Goal: Contribute content: Add original content to the website for others to see

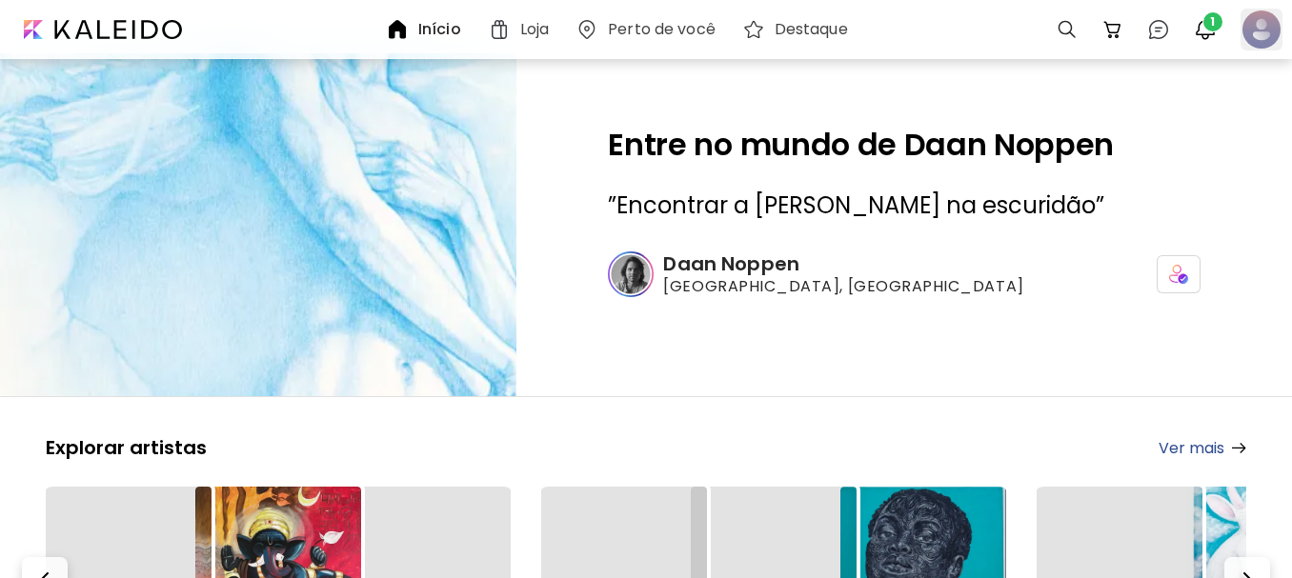
click at [1266, 32] on div at bounding box center [1262, 30] width 42 height 42
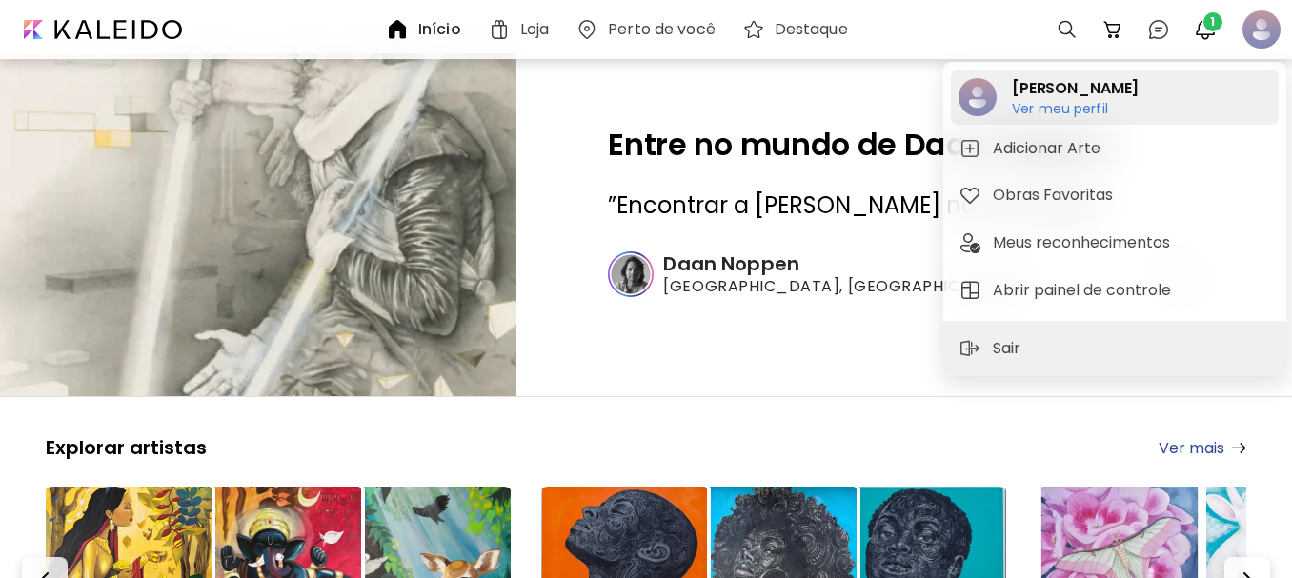
click at [1039, 109] on h6 "Ver meu perfil" at bounding box center [1075, 108] width 127 height 17
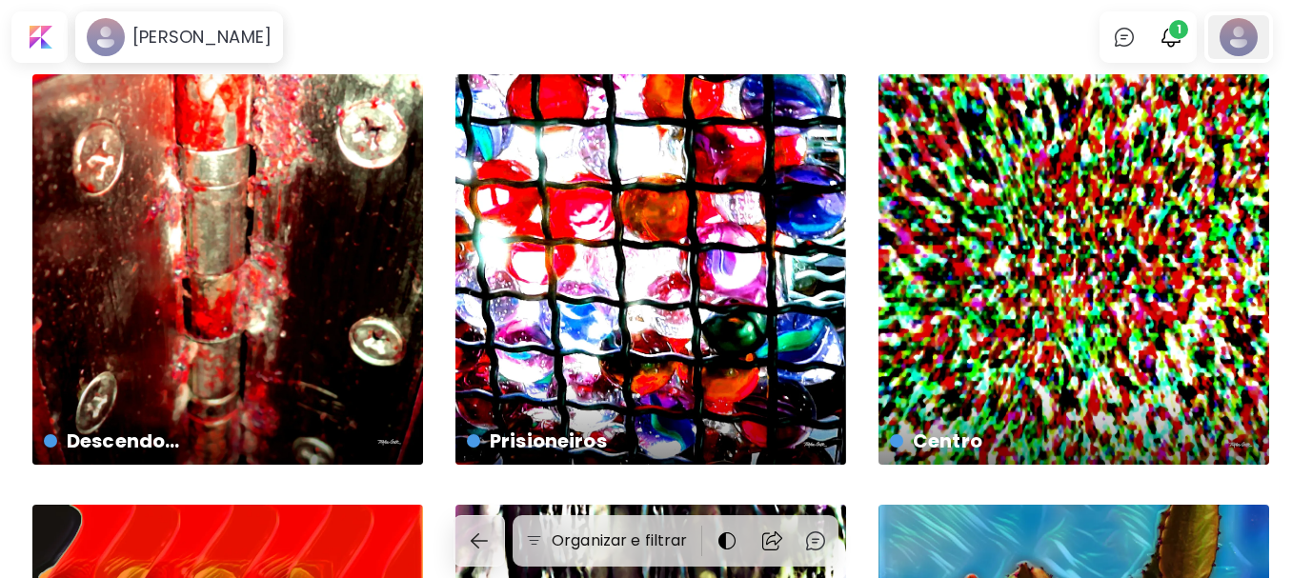
click at [1247, 42] on div at bounding box center [1238, 37] width 61 height 44
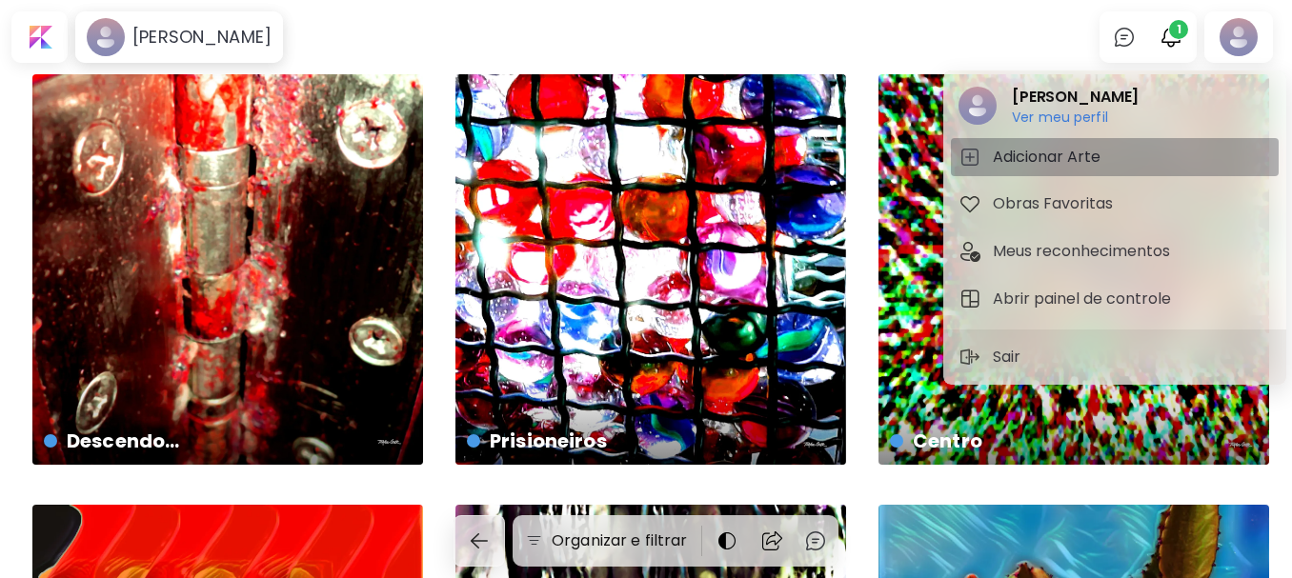
click at [1060, 152] on h5 "Adicionar Arte" at bounding box center [1049, 157] width 113 height 23
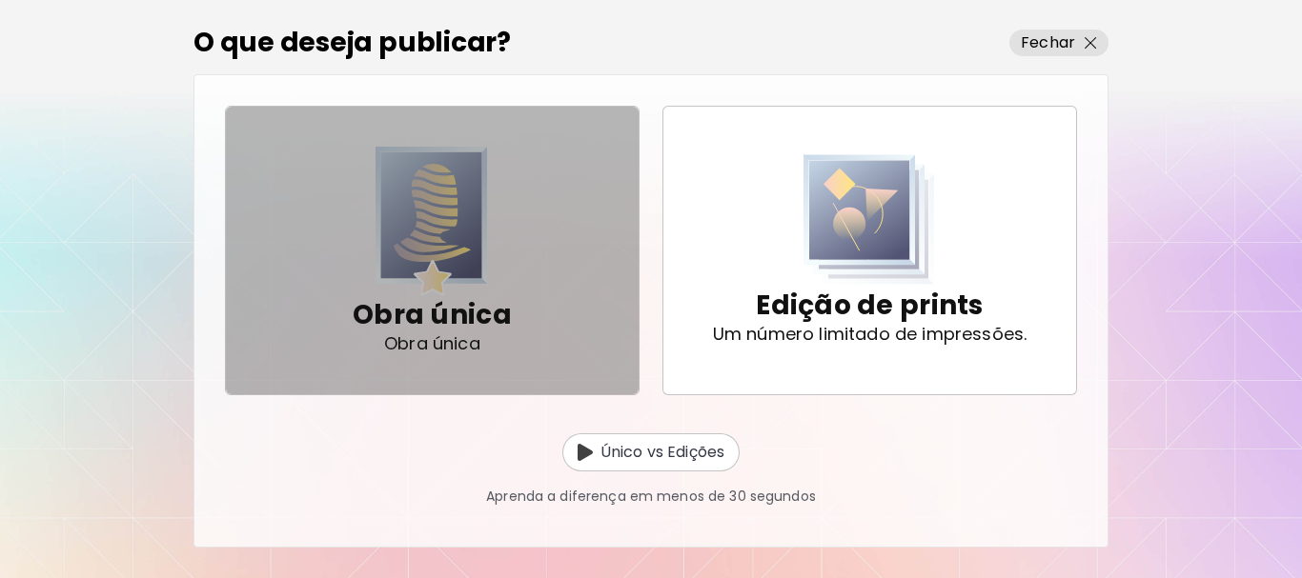
click at [442, 192] on img "button" at bounding box center [431, 222] width 112 height 150
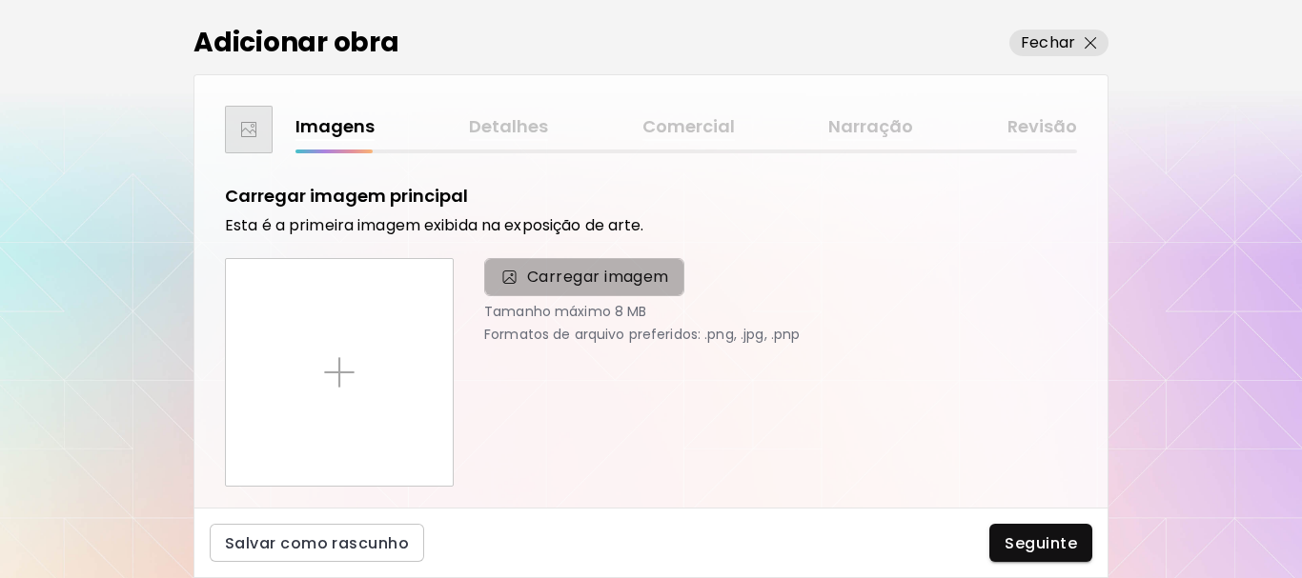
click at [563, 283] on span "Carregar imagem" at bounding box center [598, 277] width 142 height 23
click at [0, 0] on input "Carregar imagem" at bounding box center [0, 0] width 0 height 0
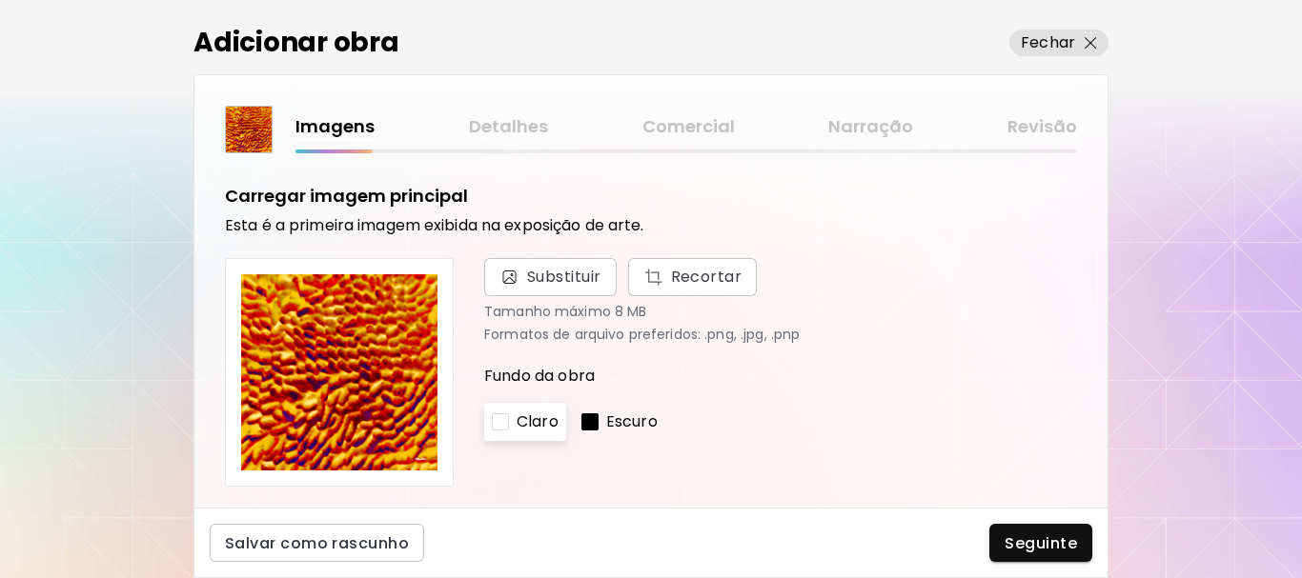
click at [621, 420] on p "Escuro" at bounding box center [631, 422] width 51 height 23
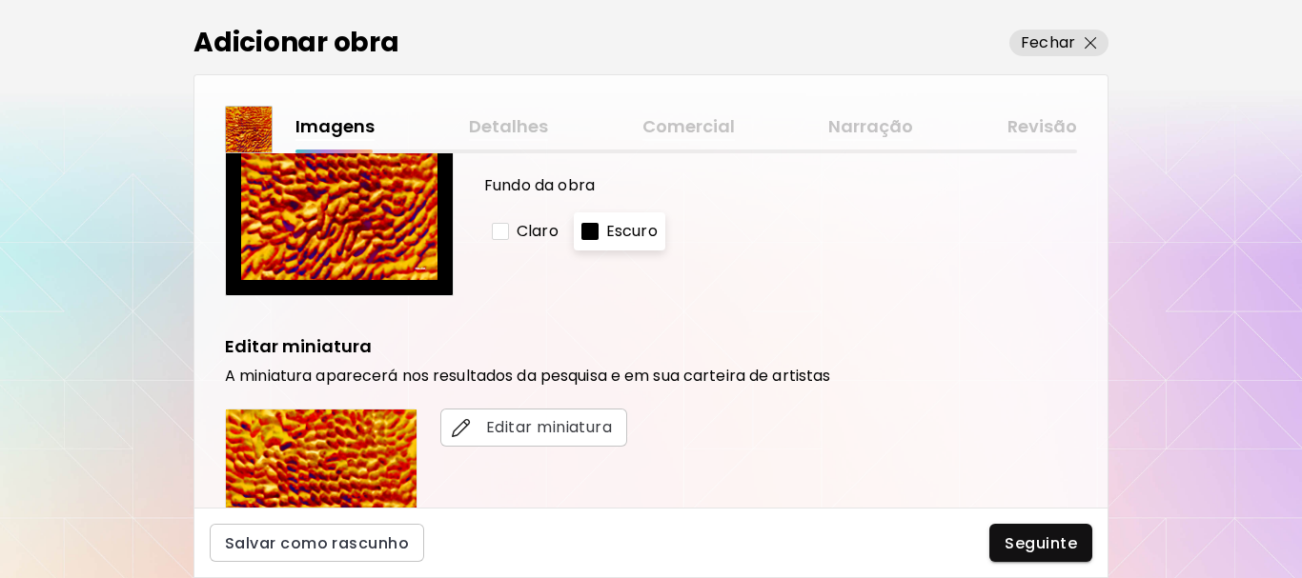
scroll to position [477, 0]
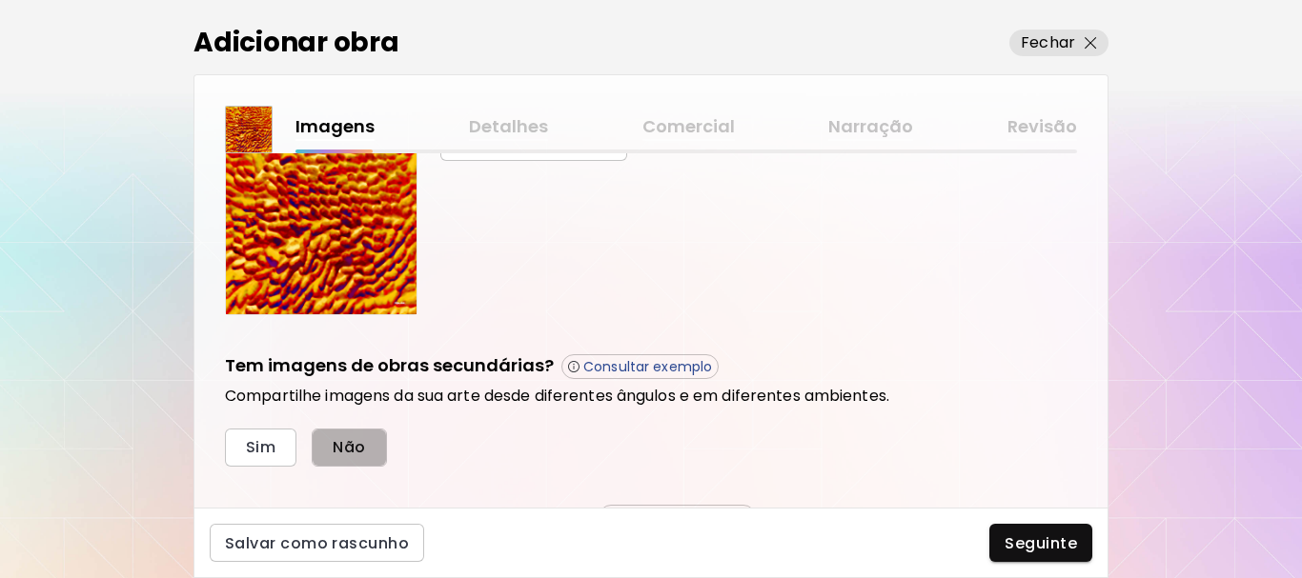
click at [379, 456] on button "Não" at bounding box center [349, 448] width 74 height 38
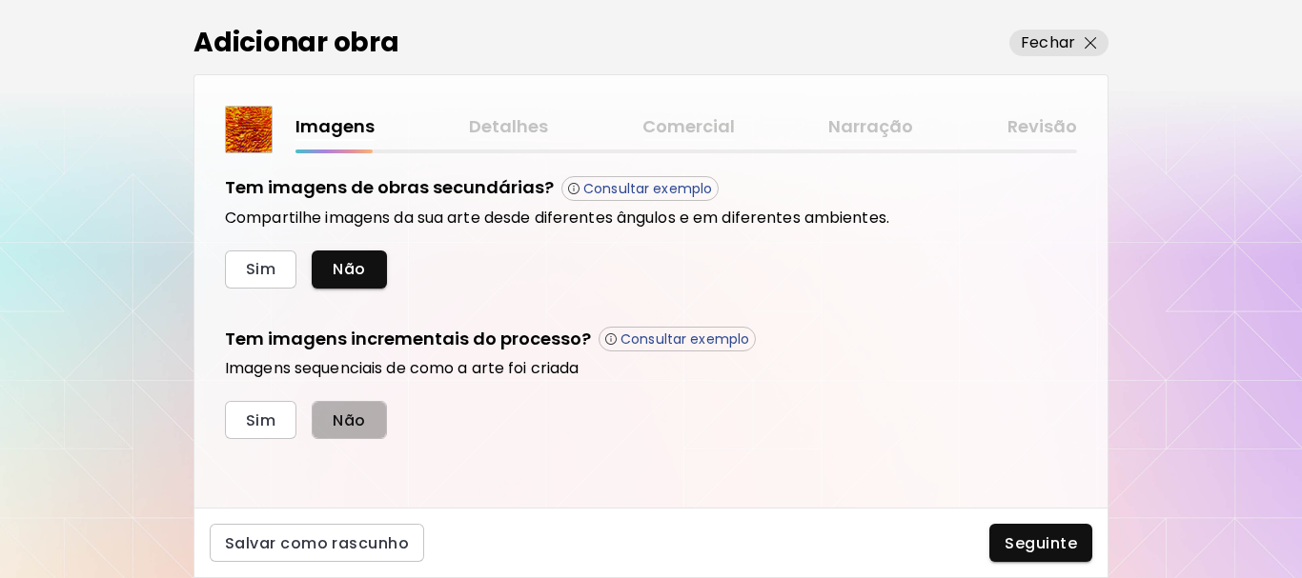
click at [359, 424] on span "Não" at bounding box center [349, 421] width 32 height 20
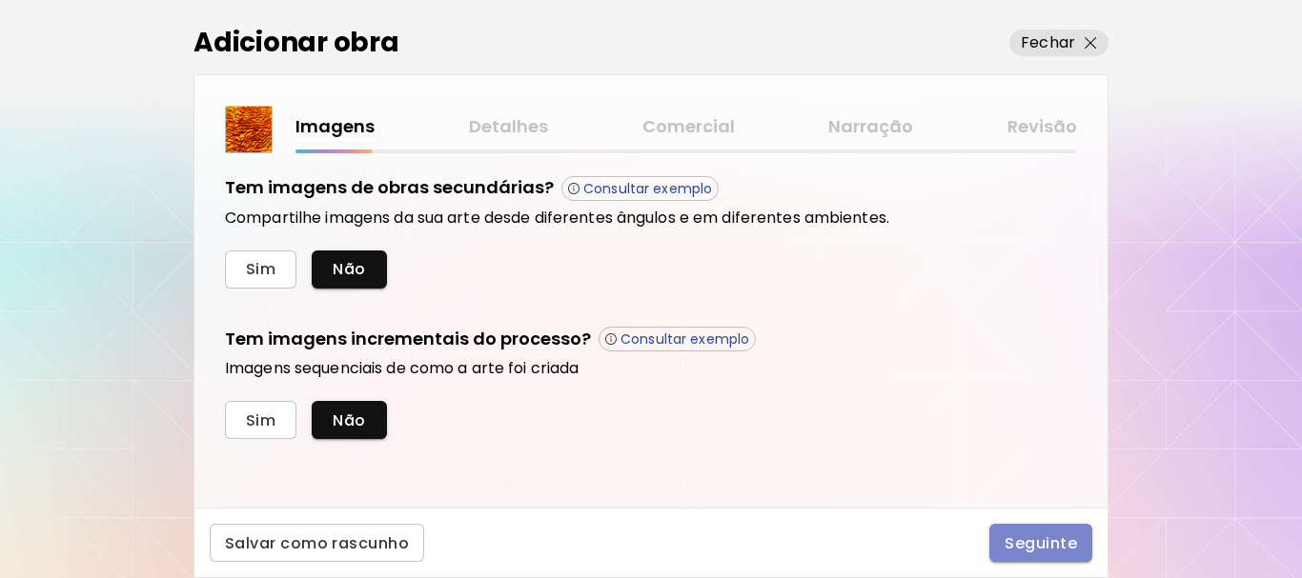
click at [1045, 537] on span "Seguinte" at bounding box center [1040, 544] width 72 height 20
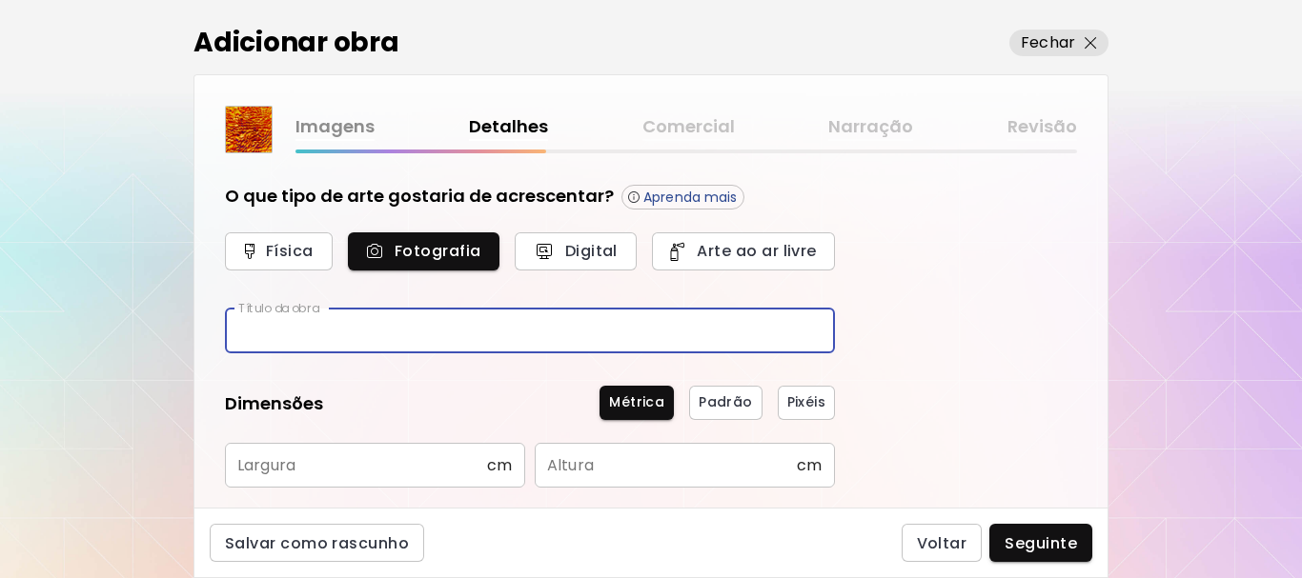
click at [367, 333] on input "text" at bounding box center [530, 331] width 610 height 45
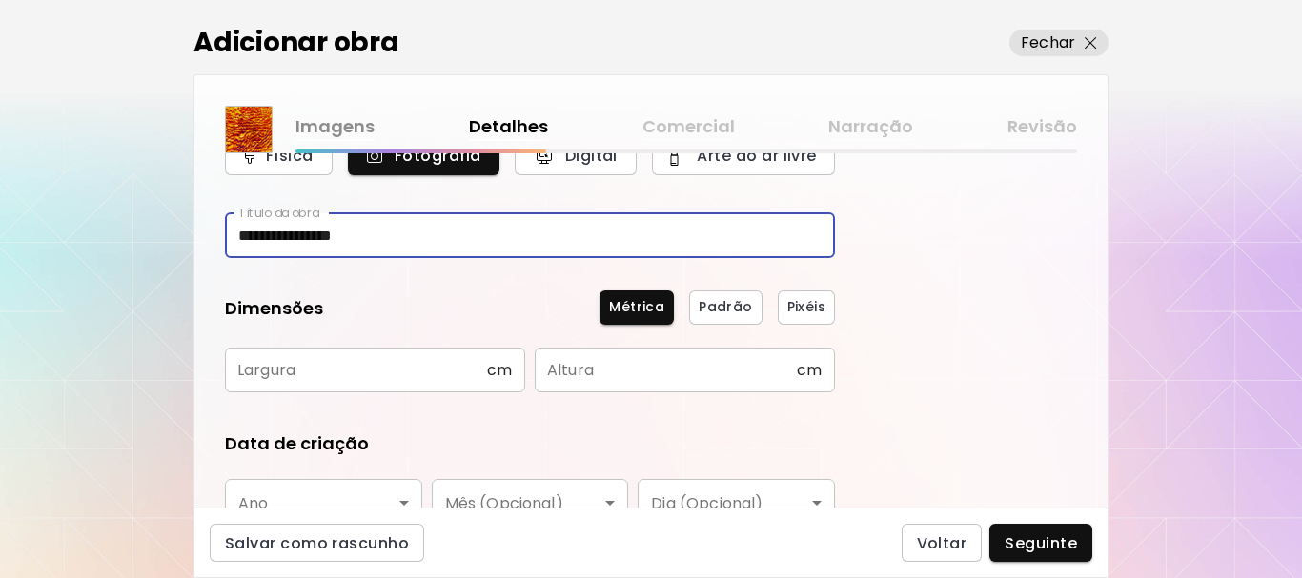
type input "**********"
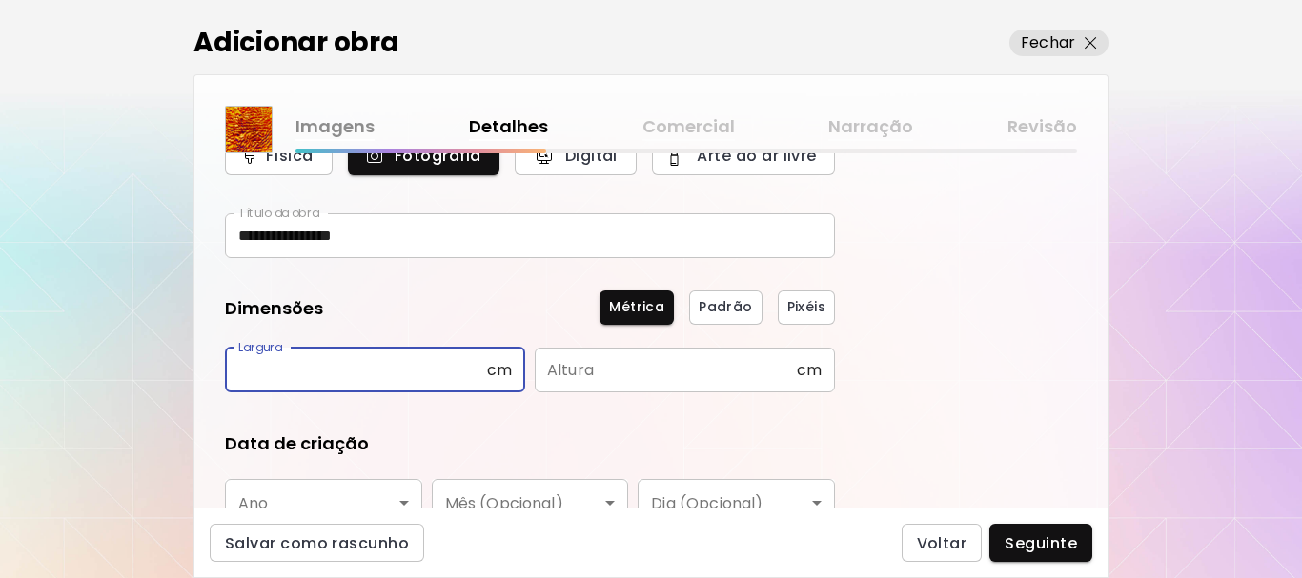
click at [368, 382] on input "text" at bounding box center [356, 370] width 262 height 45
type input "**"
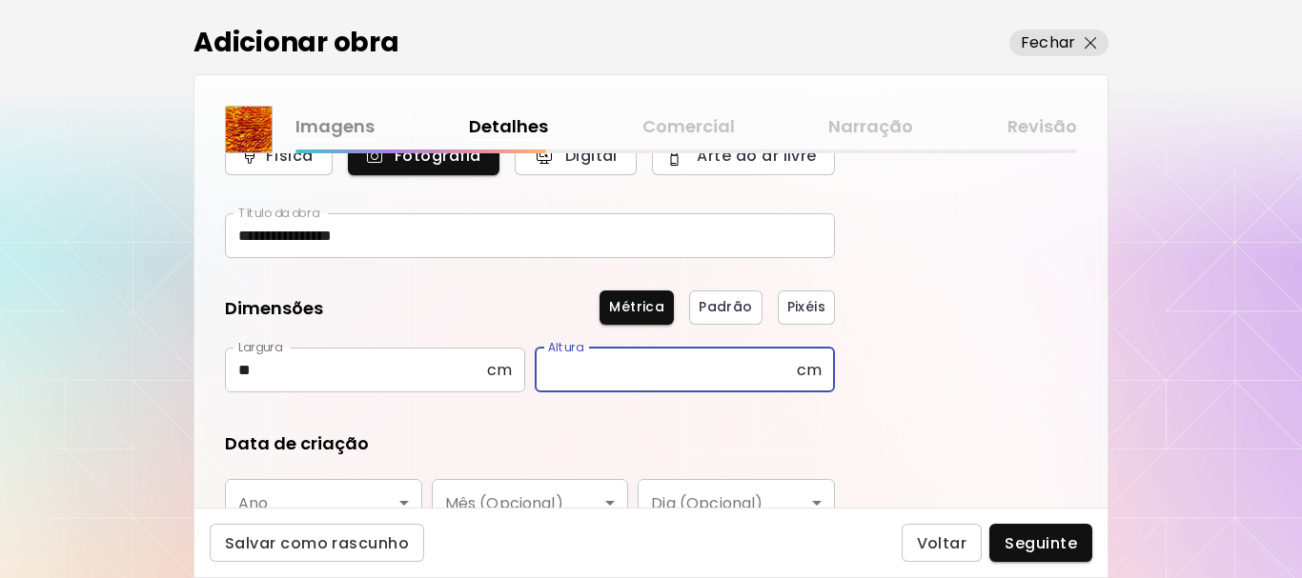
click at [643, 370] on input "text" at bounding box center [666, 370] width 262 height 45
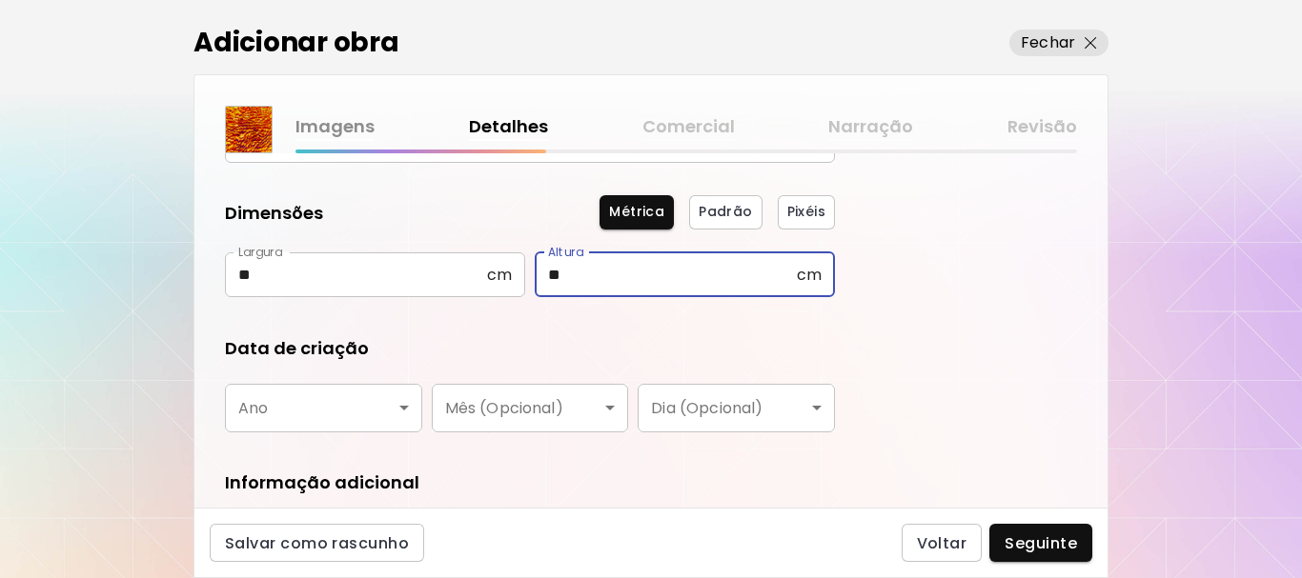
type input "**"
click at [275, 420] on body "**********" at bounding box center [651, 289] width 1302 height 578
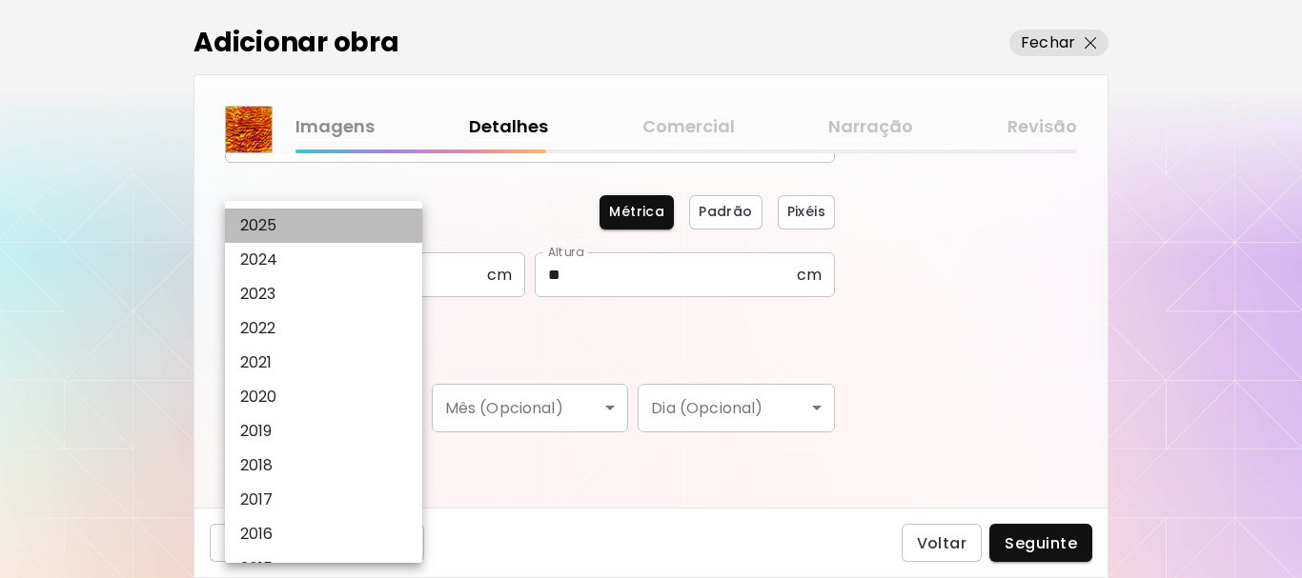
click at [287, 226] on li "2025" at bounding box center [328, 226] width 207 height 34
type input "****"
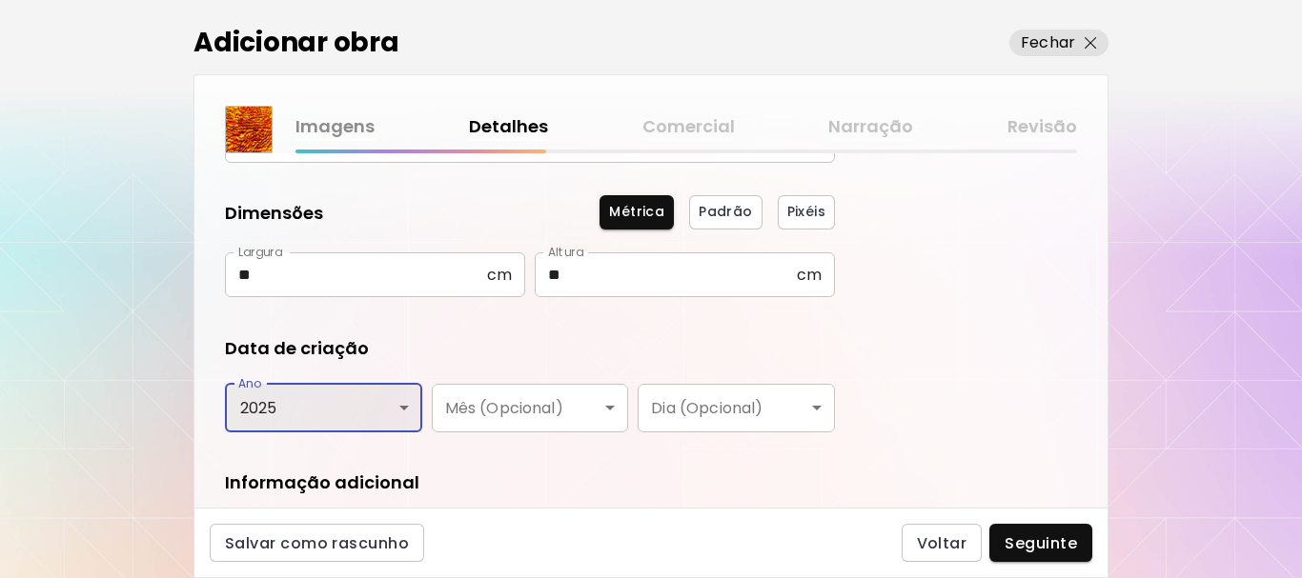
scroll to position [322, 0]
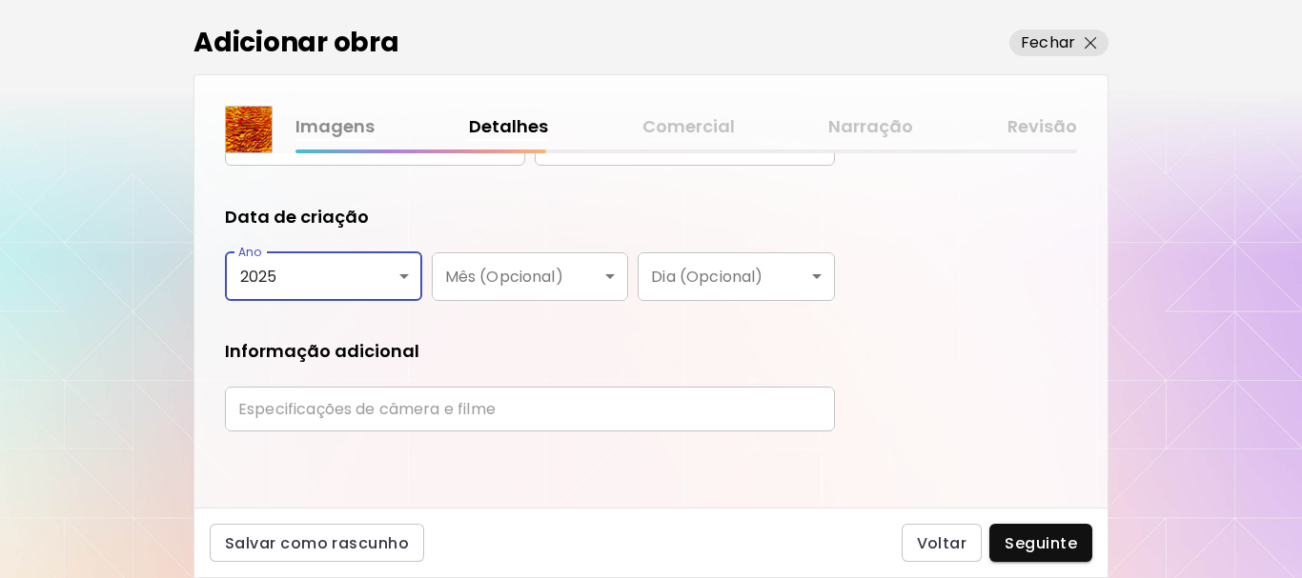
click at [458, 406] on input "text" at bounding box center [530, 409] width 610 height 45
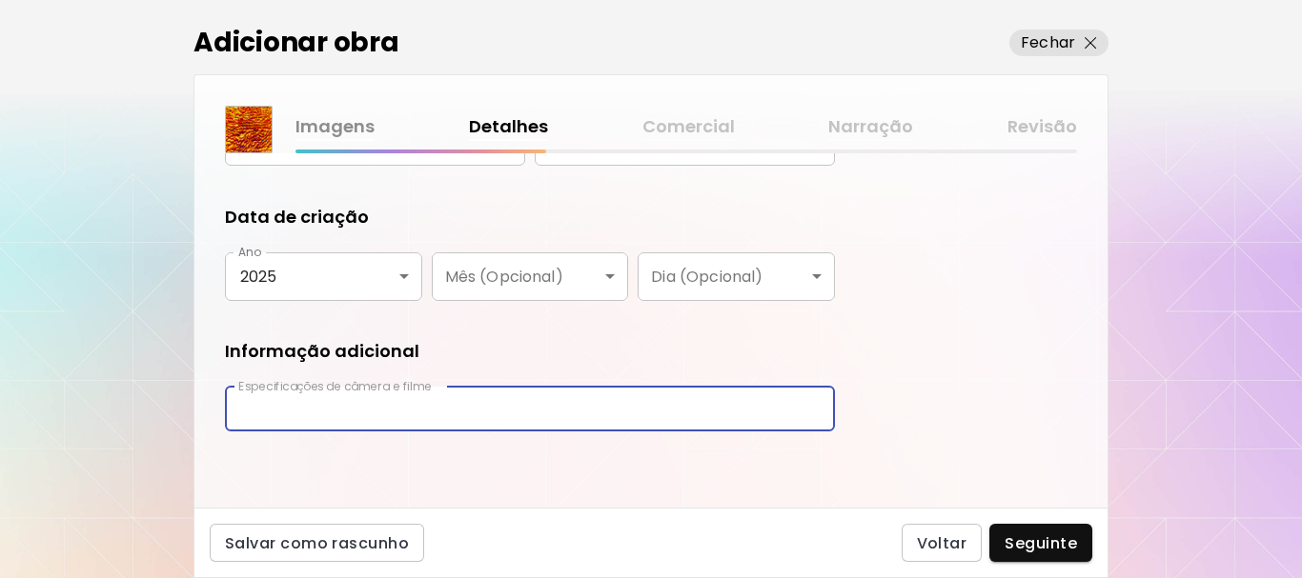
type input "**********"
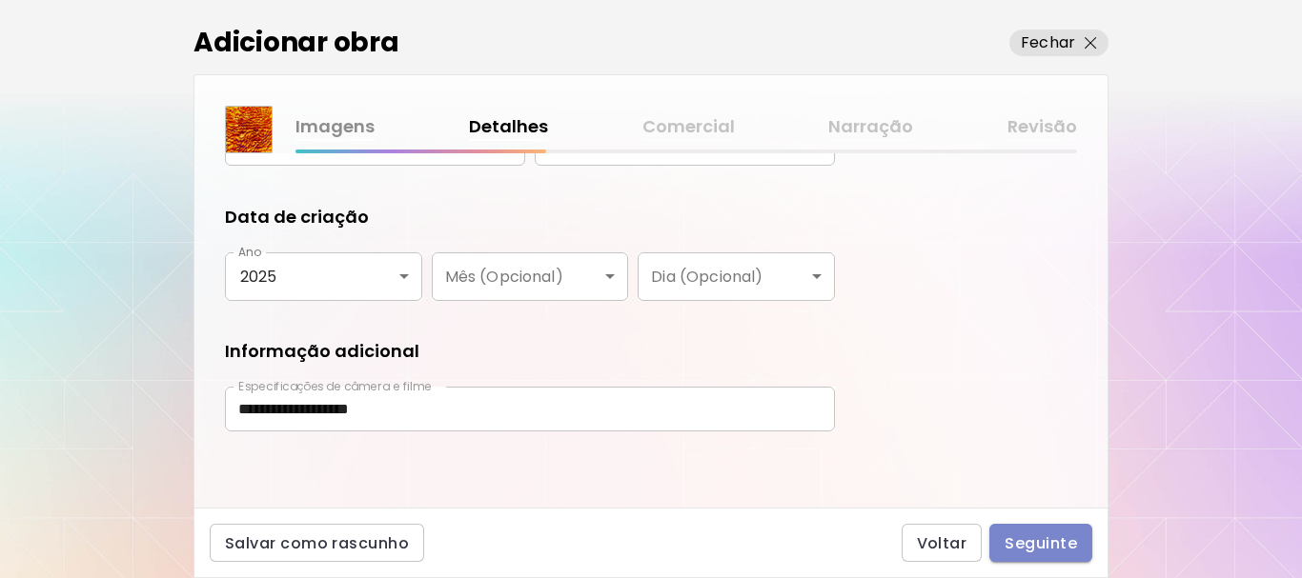
click at [1051, 547] on span "Seguinte" at bounding box center [1040, 544] width 72 height 20
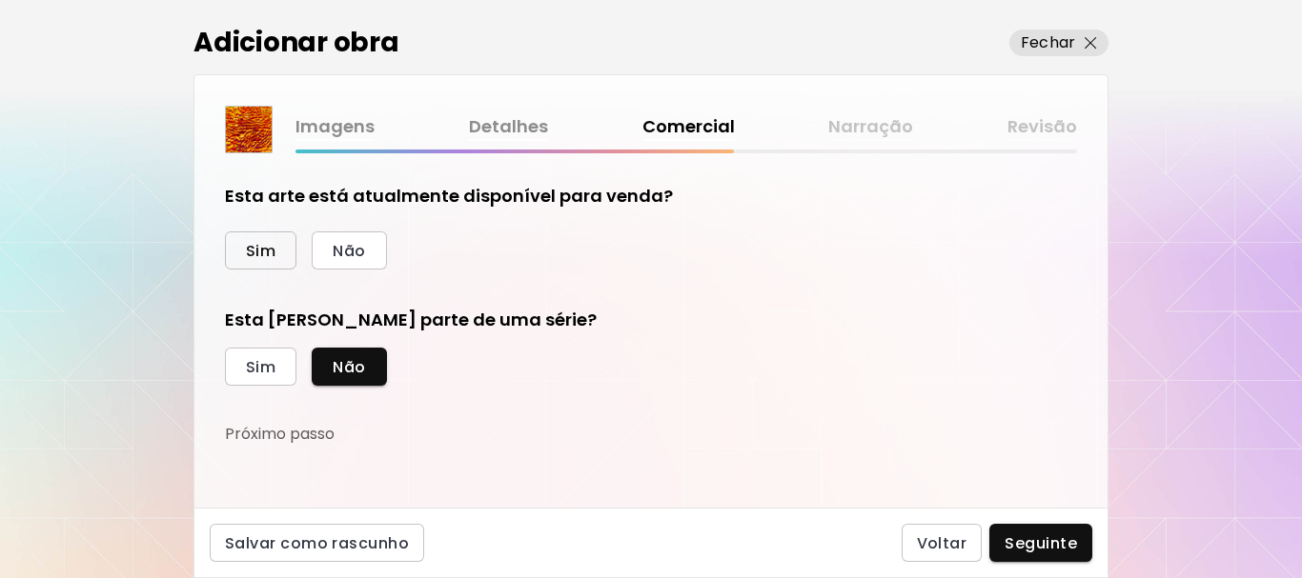
click at [274, 254] on button "Sim" at bounding box center [260, 251] width 71 height 38
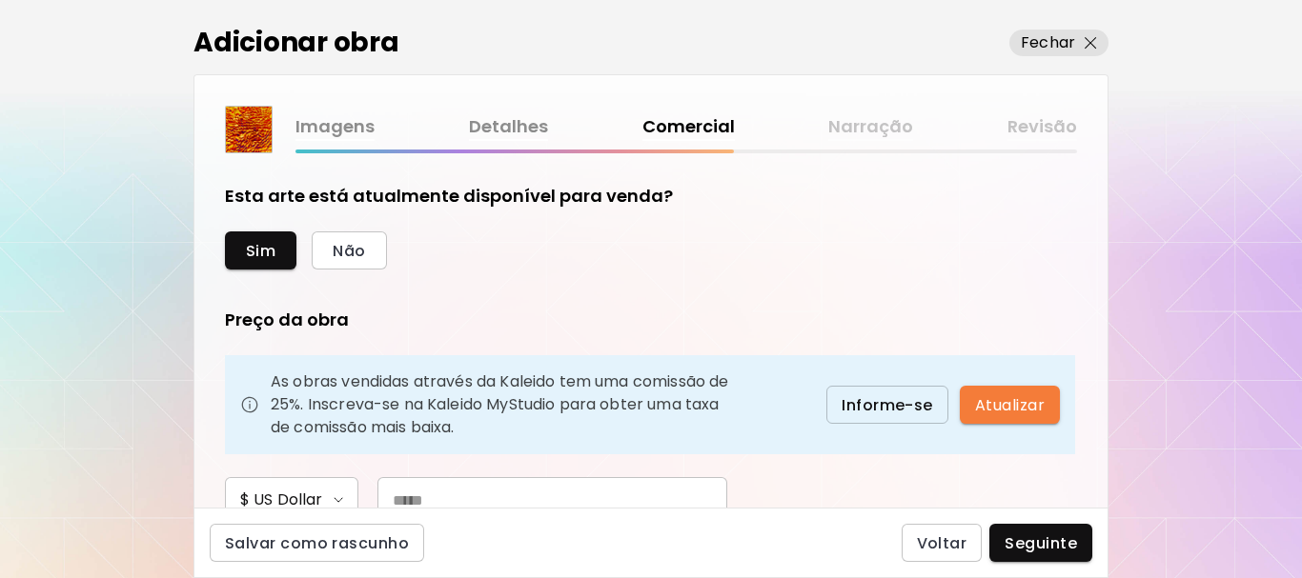
scroll to position [191, 0]
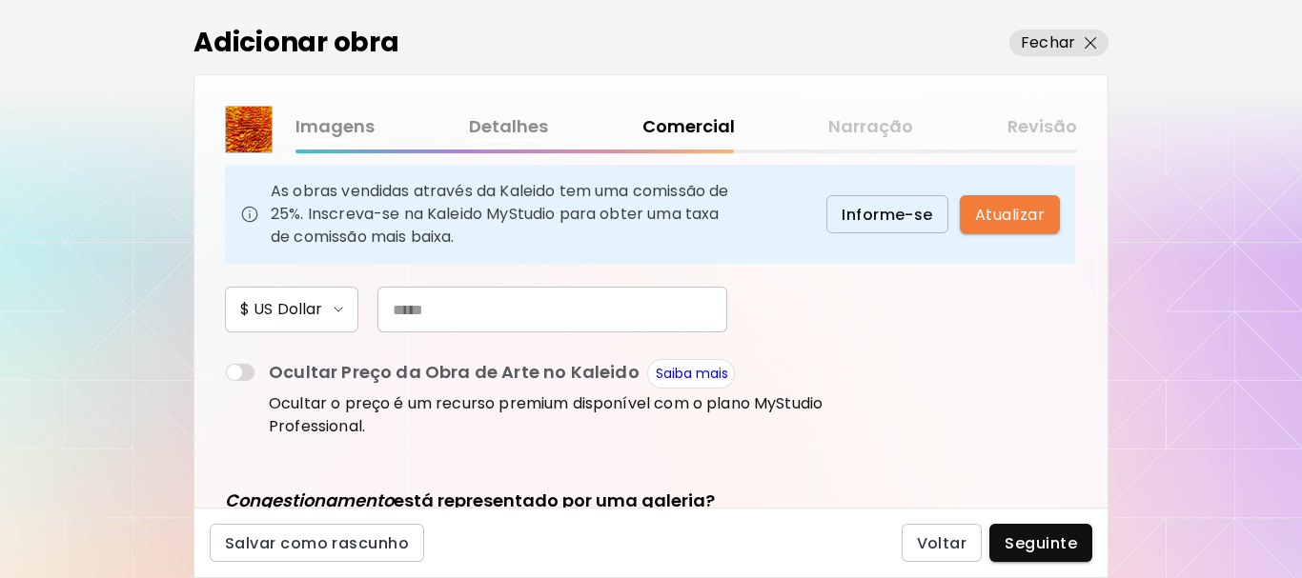
click at [492, 303] on input "text" at bounding box center [552, 310] width 350 height 46
type input "***"
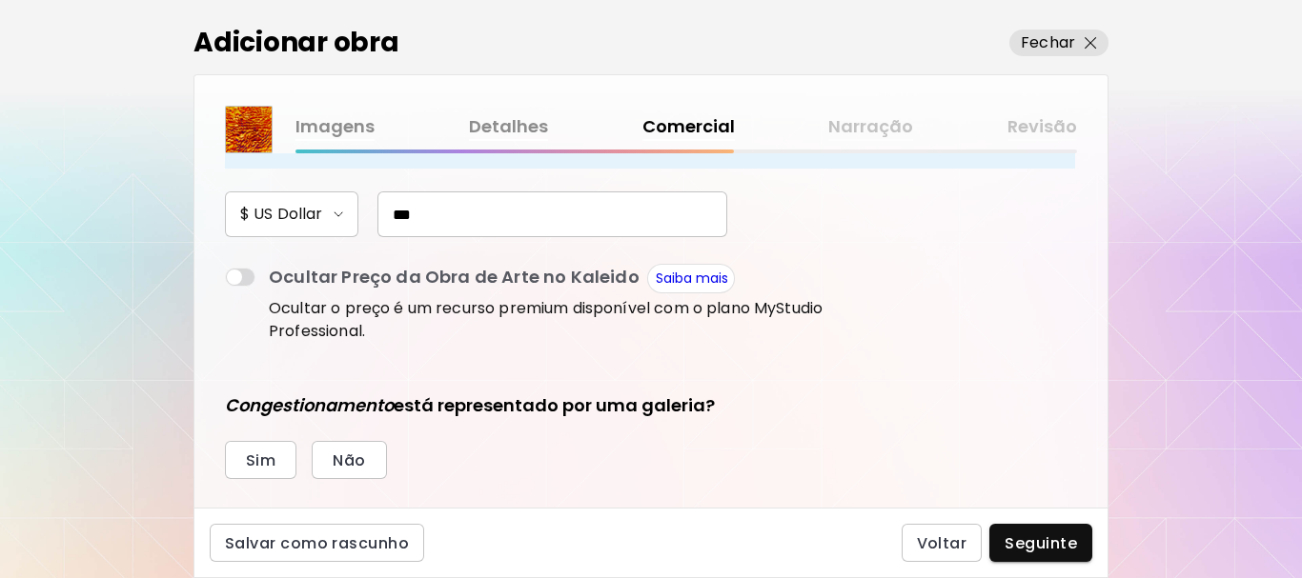
scroll to position [381, 0]
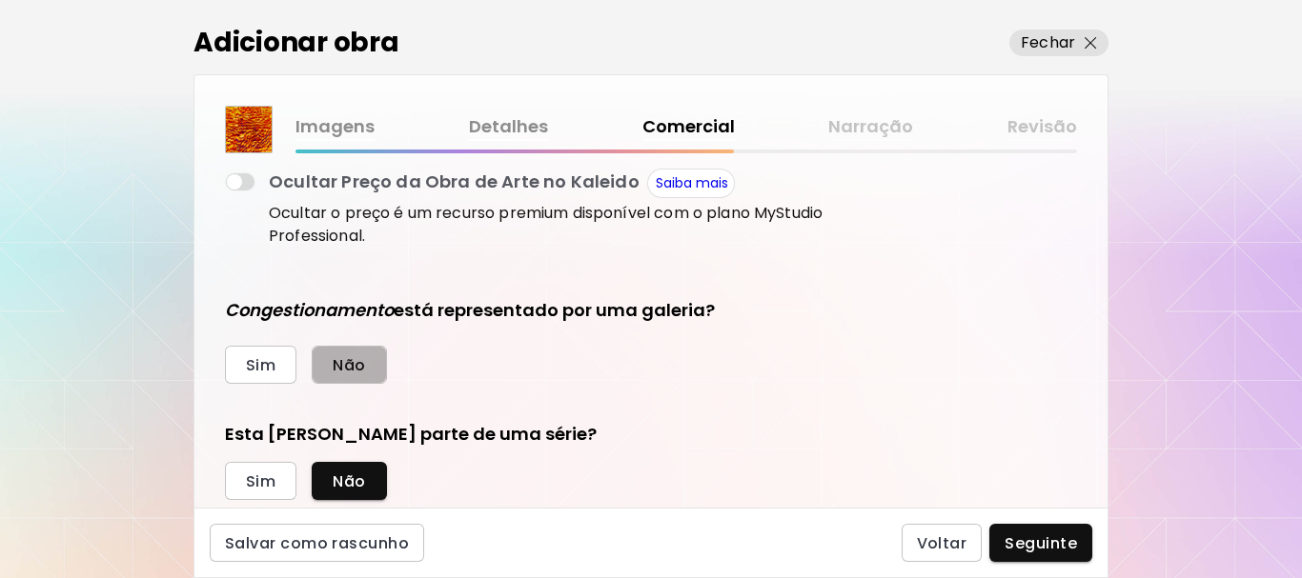
click at [351, 370] on span "Não" at bounding box center [349, 365] width 32 height 20
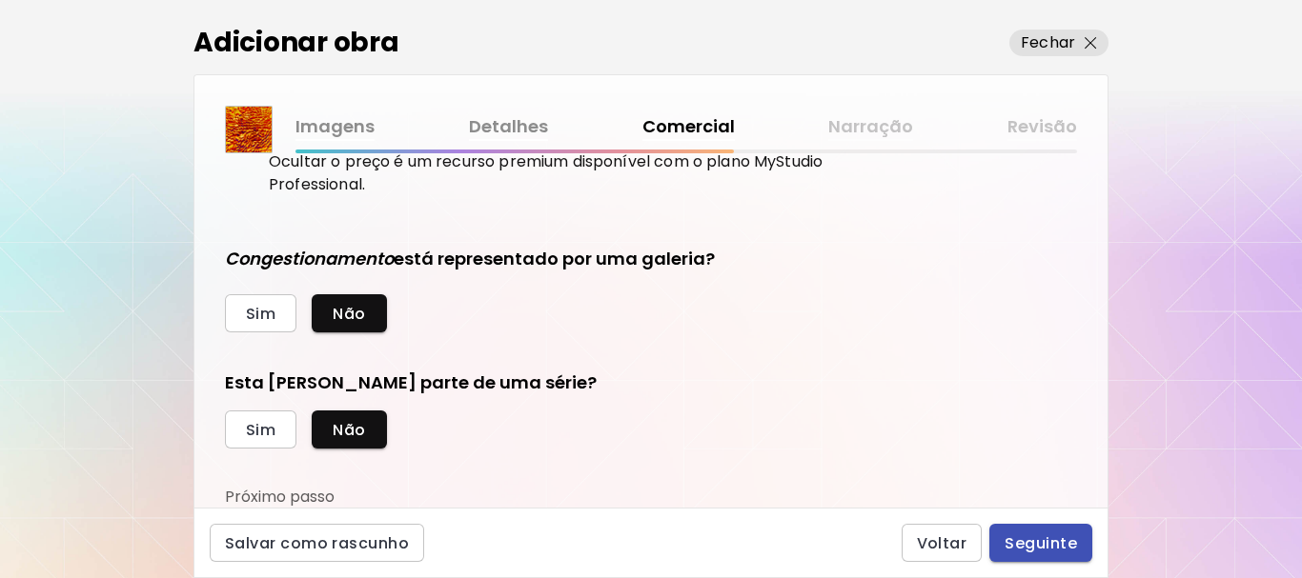
click at [1026, 535] on span "Seguinte" at bounding box center [1040, 544] width 72 height 20
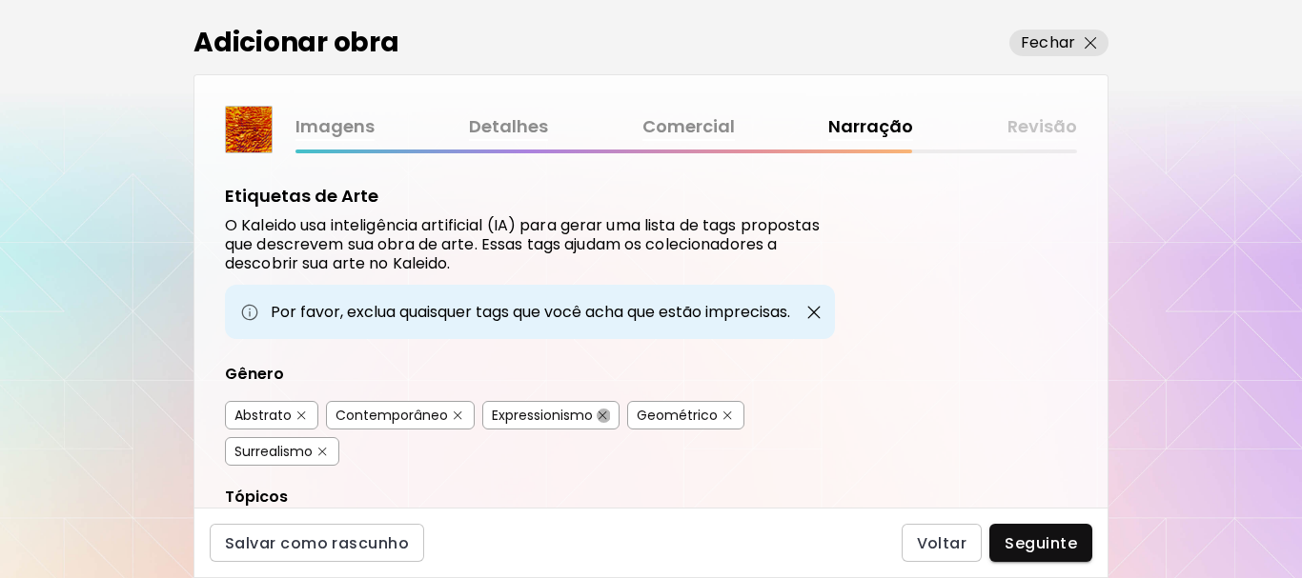
click at [601, 413] on img "button" at bounding box center [602, 416] width 9 height 9
click at [723, 413] on img "button" at bounding box center [727, 416] width 9 height 9
click at [317, 455] on button "button" at bounding box center [322, 452] width 14 height 14
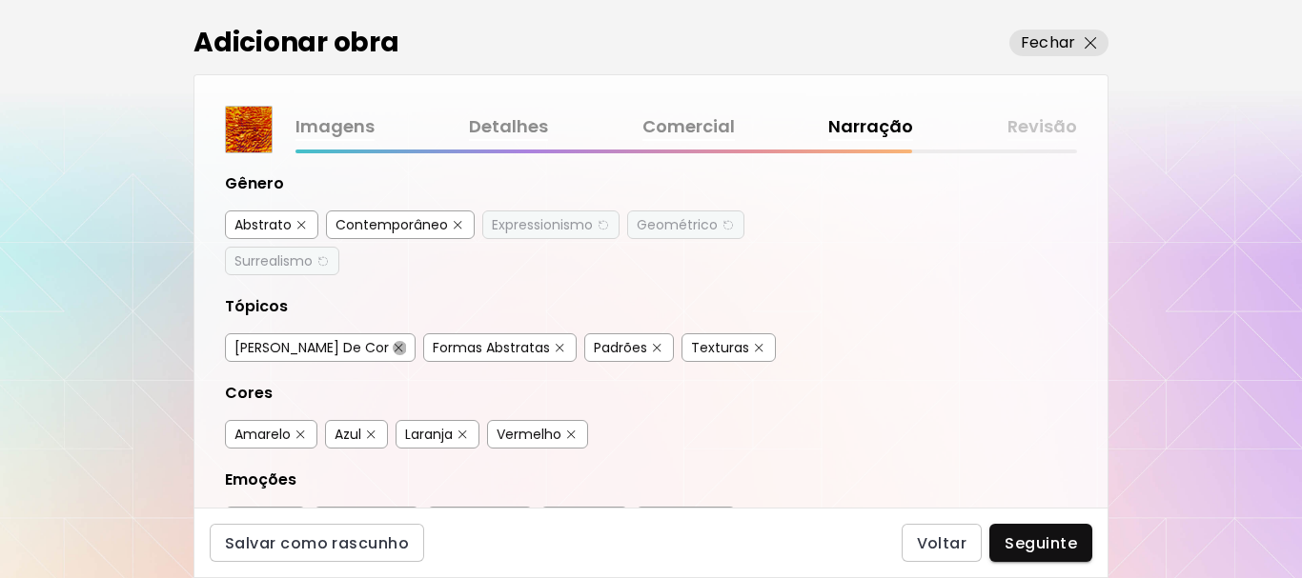
click at [395, 346] on img "button" at bounding box center [399, 348] width 9 height 9
click at [653, 346] on img "button" at bounding box center [657, 348] width 9 height 9
click at [755, 344] on img "button" at bounding box center [759, 348] width 9 height 9
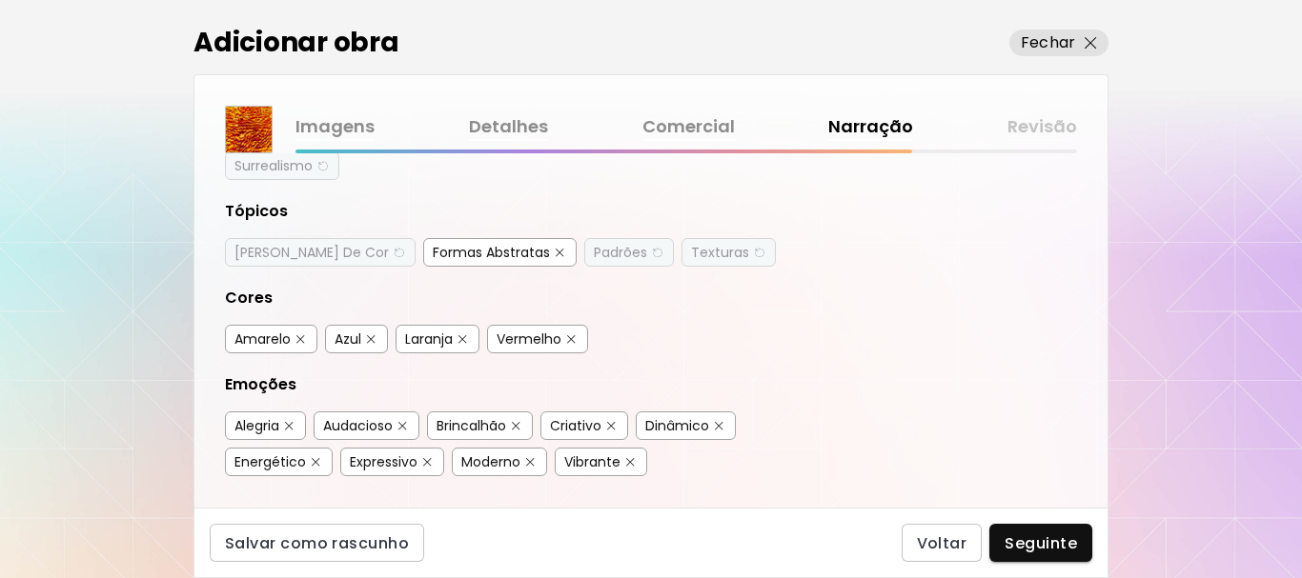
scroll to position [381, 0]
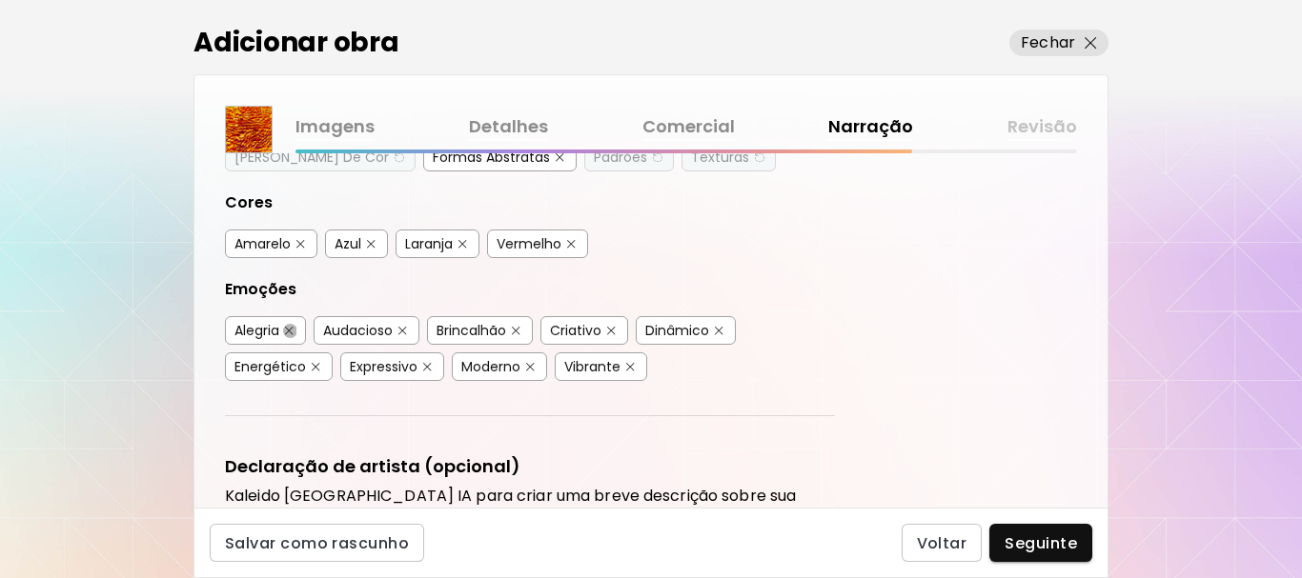
click at [292, 331] on img "button" at bounding box center [289, 331] width 9 height 9
click at [405, 329] on img "button" at bounding box center [402, 331] width 9 height 9
click at [517, 329] on img "button" at bounding box center [516, 331] width 9 height 9
click at [722, 332] on img "button" at bounding box center [719, 331] width 9 height 9
click at [310, 369] on button "button" at bounding box center [316, 367] width 14 height 14
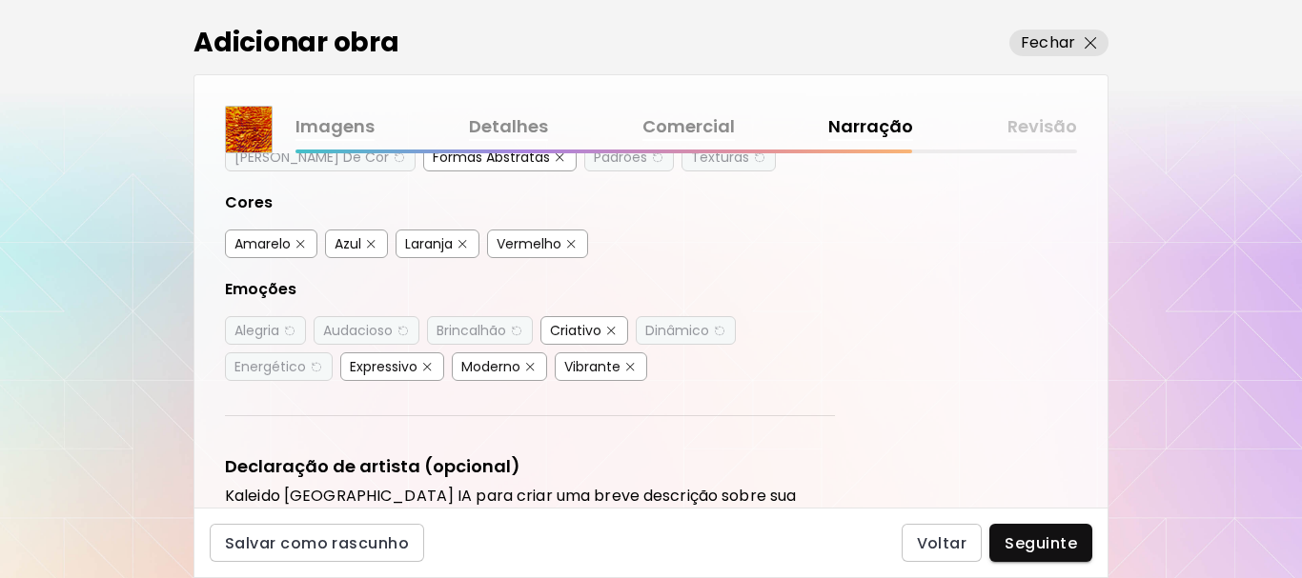
click at [526, 373] on button "button" at bounding box center [530, 367] width 14 height 14
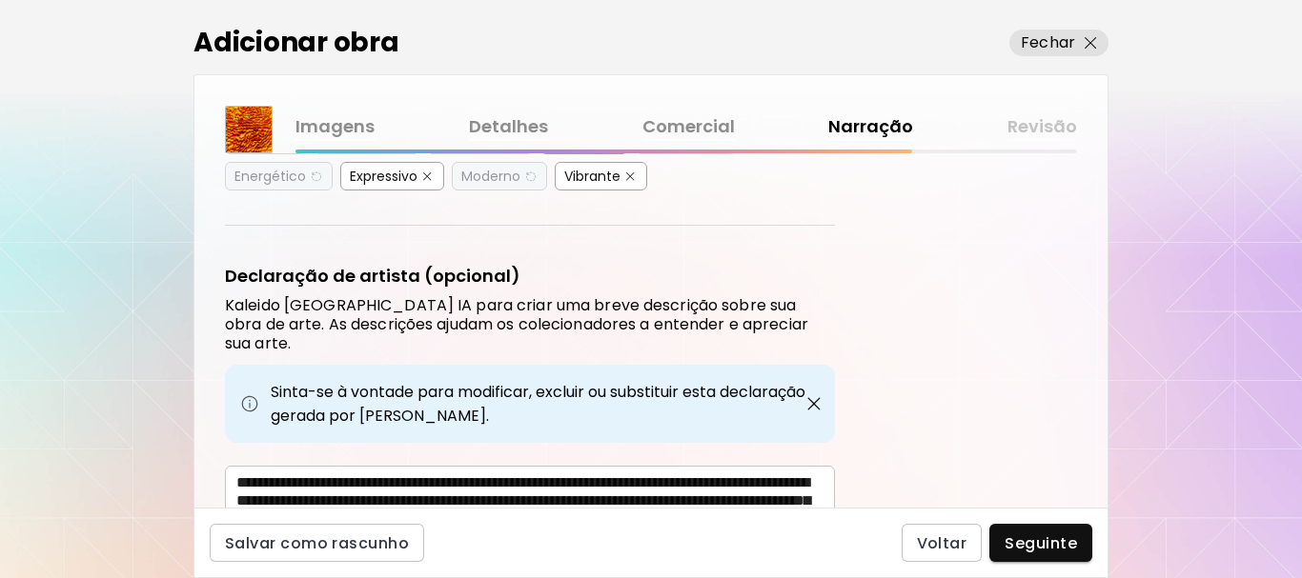
scroll to position [667, 0]
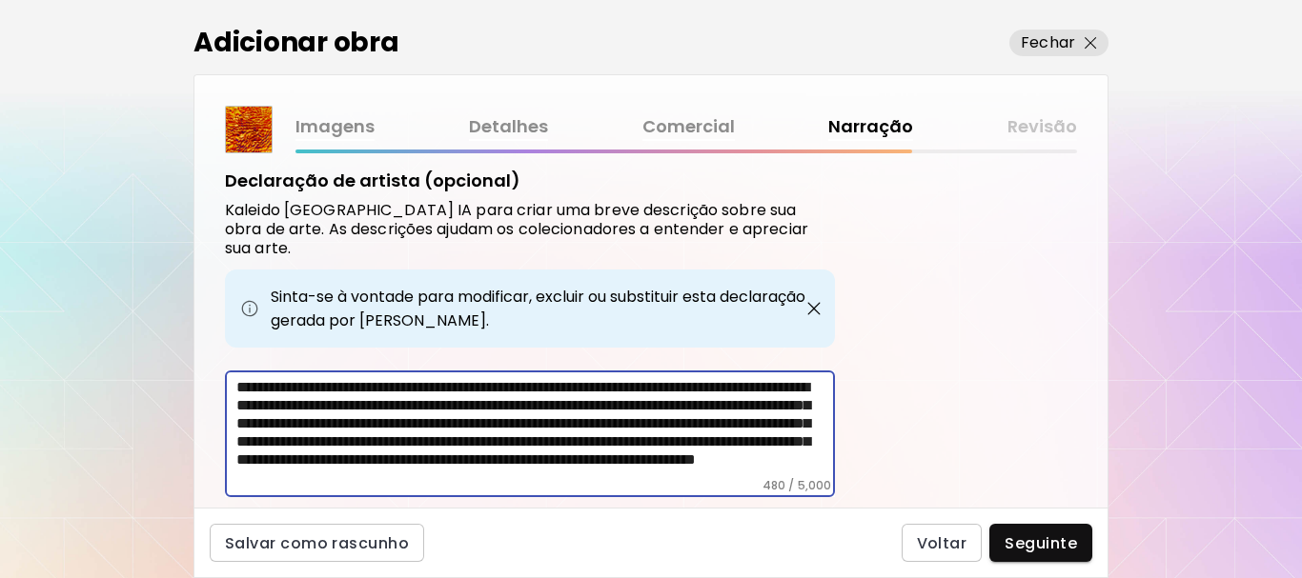
drag, startPoint x: 623, startPoint y: 390, endPoint x: 348, endPoint y: 436, distance: 279.4
click at [348, 436] on textarea "**********" at bounding box center [535, 428] width 598 height 100
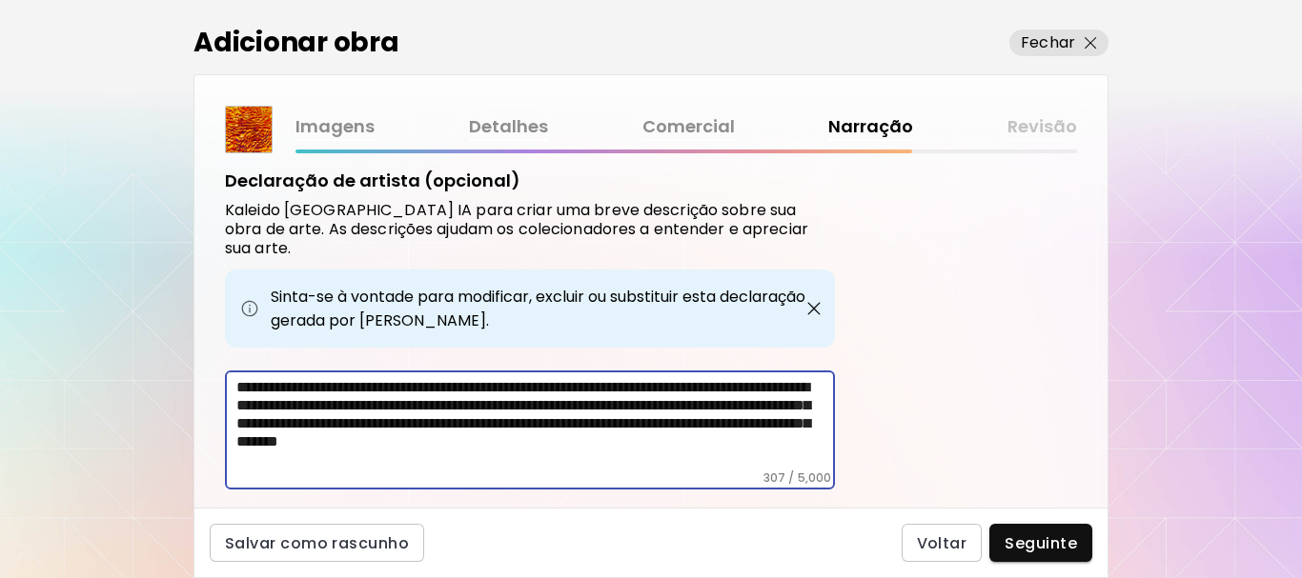
scroll to position [699, 0]
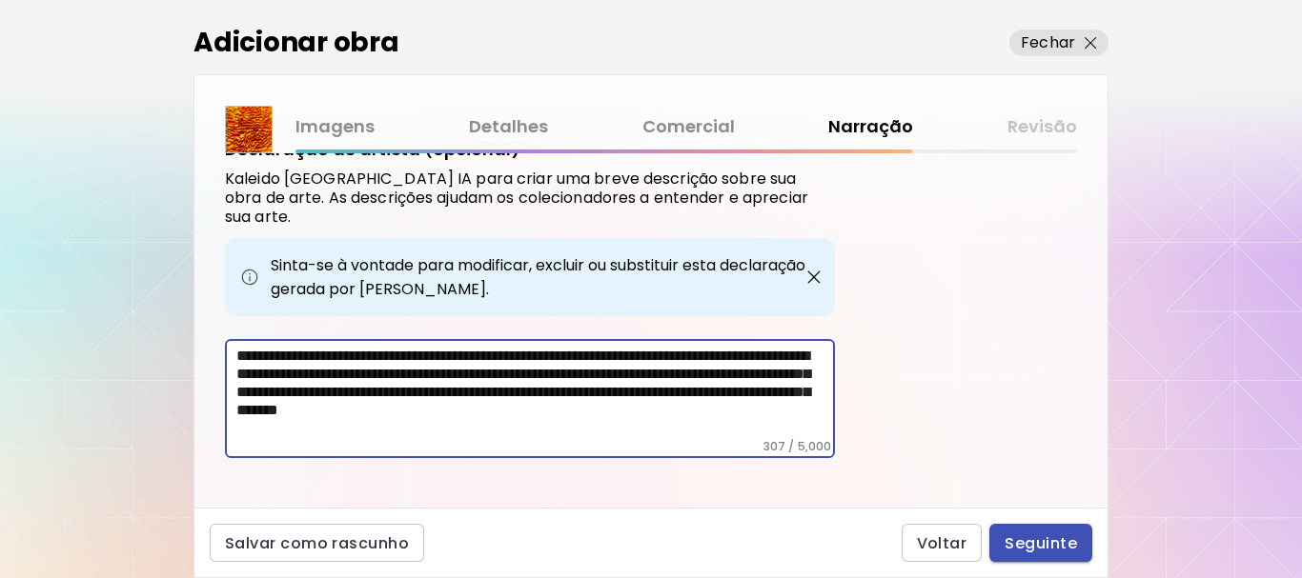
type textarea "**********"
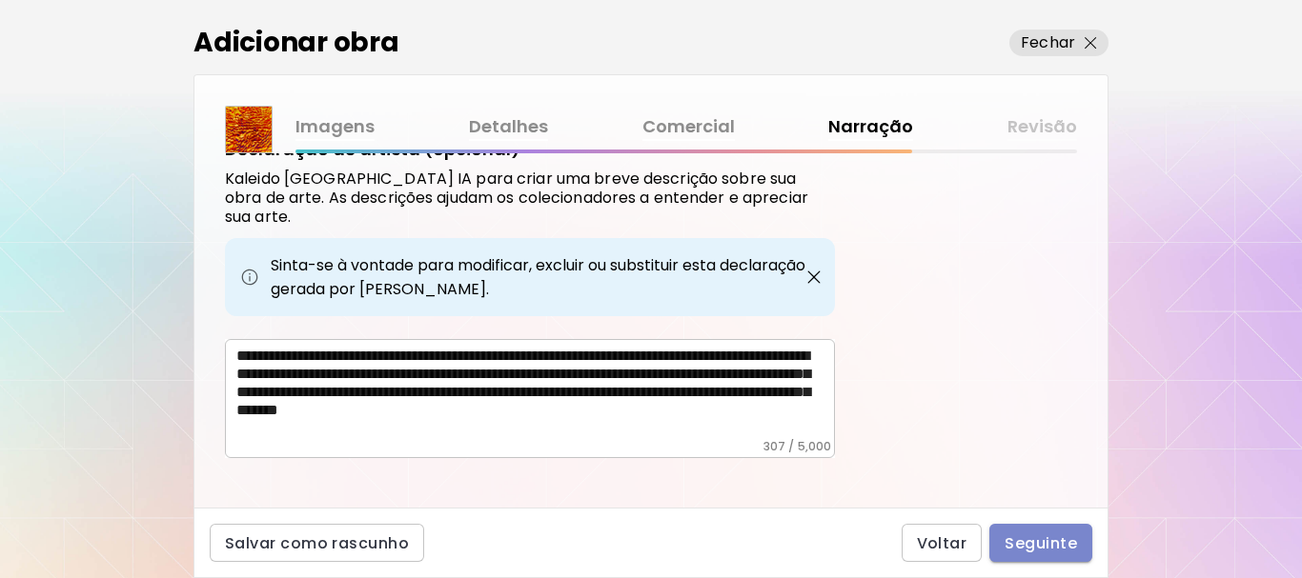
click at [1034, 546] on span "Seguinte" at bounding box center [1040, 544] width 72 height 20
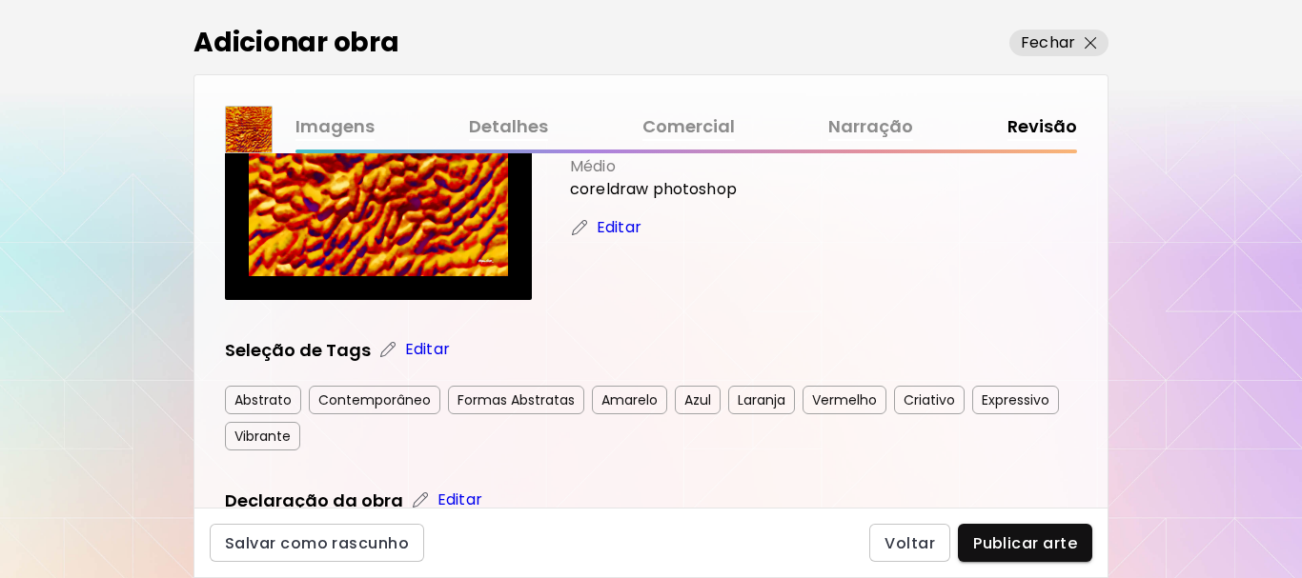
scroll to position [381, 0]
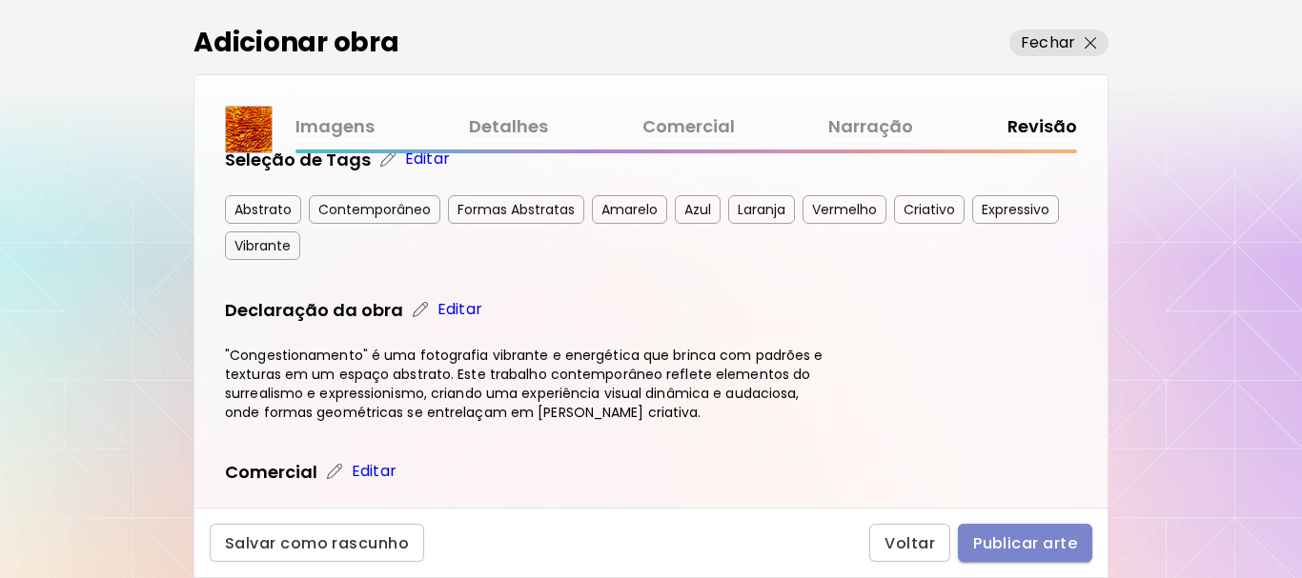
click at [1019, 541] on span "Publicar arte" at bounding box center [1025, 544] width 104 height 20
click at [1019, 541] on div "Voltar Publicar arte" at bounding box center [980, 543] width 223 height 38
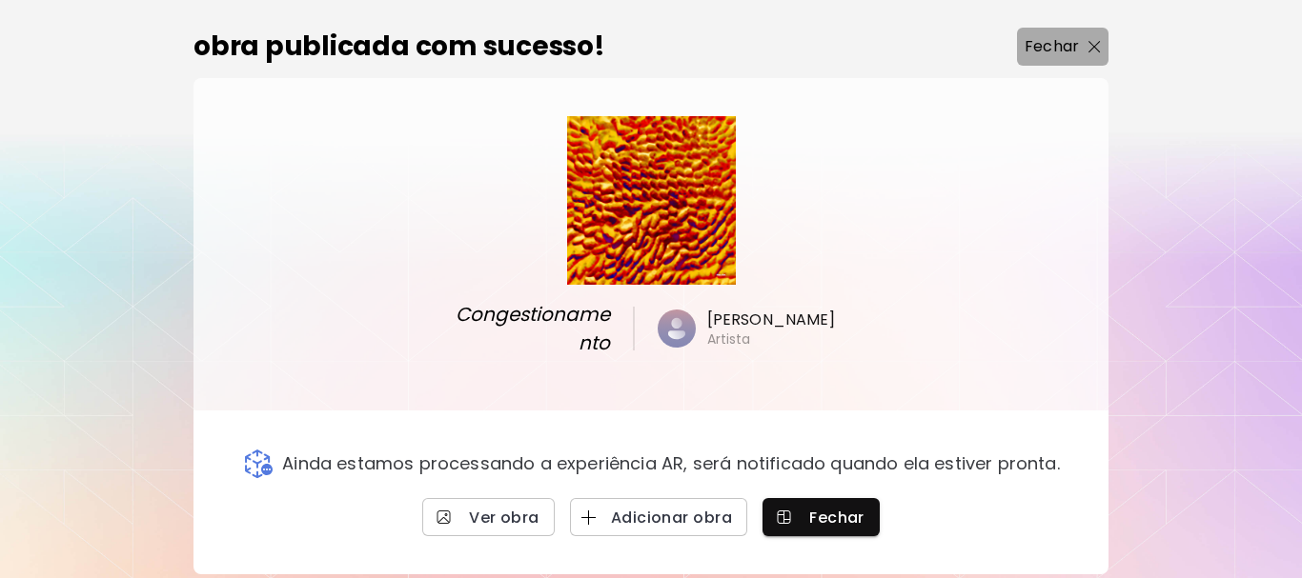
click at [1064, 47] on p "Fechar" at bounding box center [1051, 46] width 54 height 23
